Goal: Information Seeking & Learning: Learn about a topic

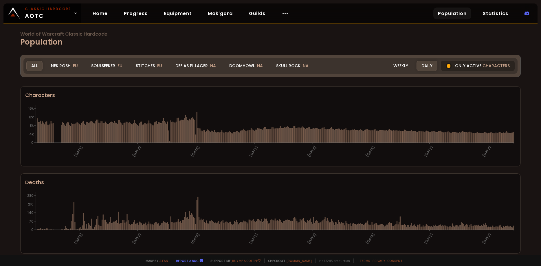
click at [474, 67] on div "Only active characters" at bounding box center [478, 66] width 74 height 10
click at [492, 44] on h1 "World of Warcraft Classic Hardcode Population" at bounding box center [270, 40] width 500 height 16
click at [481, 63] on div "Only active characters" at bounding box center [478, 66] width 74 height 10
click at [451, 67] on div at bounding box center [449, 66] width 6 height 6
click at [447, 67] on div at bounding box center [449, 66] width 6 height 6
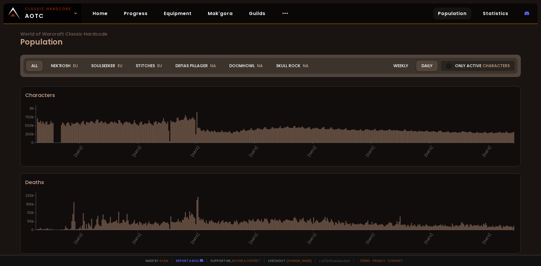
click at [447, 67] on div at bounding box center [449, 66] width 6 height 6
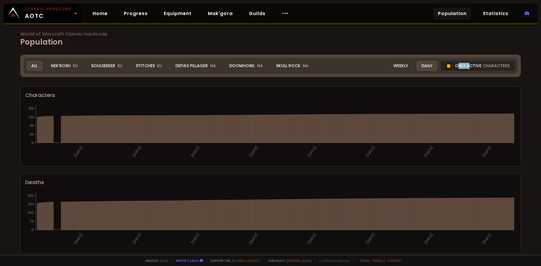
click at [458, 64] on div "Only active characters" at bounding box center [478, 66] width 74 height 10
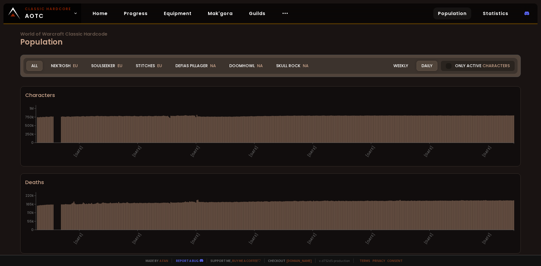
click at [453, 67] on div "Only active characters" at bounding box center [478, 66] width 74 height 10
